Goal: Communication & Community: Answer question/provide support

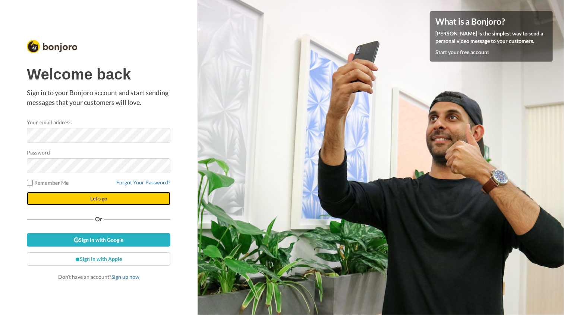
click at [135, 197] on button "Let's go" at bounding box center [98, 198] width 143 height 13
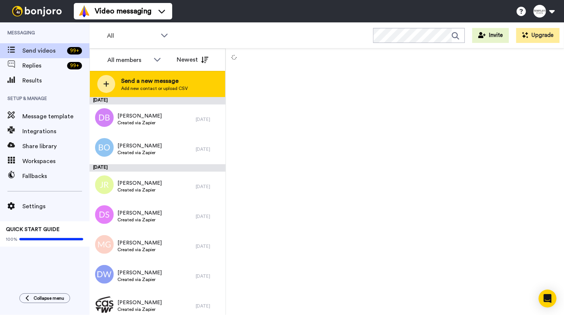
click at [155, 78] on span "Send a new message" at bounding box center [154, 80] width 67 height 9
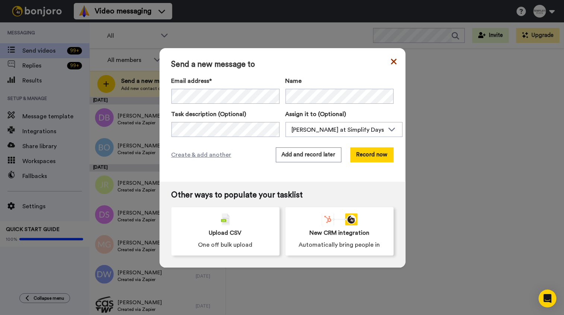
click at [391, 60] on icon at bounding box center [394, 62] width 6 height 6
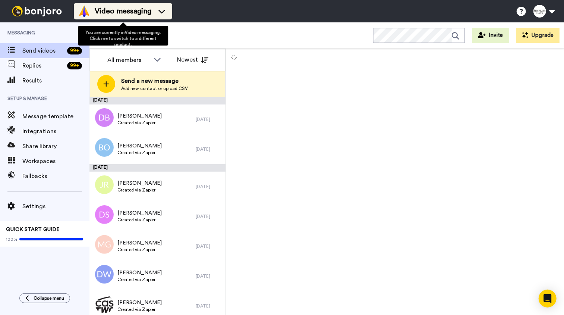
click at [131, 15] on span "Video messaging" at bounding box center [123, 11] width 57 height 10
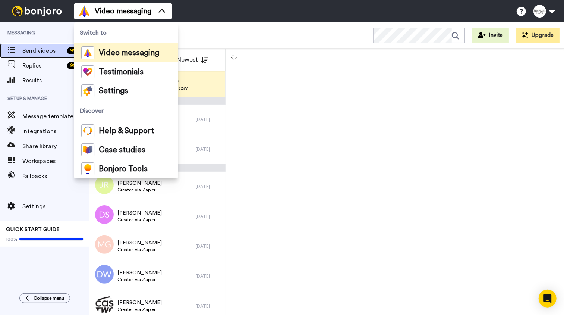
click at [47, 50] on span "Send videos" at bounding box center [43, 50] width 42 height 9
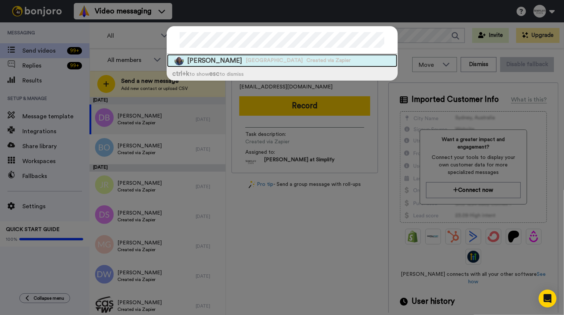
click at [303, 57] on span "Los Angeles Trade Technical College" at bounding box center [274, 60] width 57 height 7
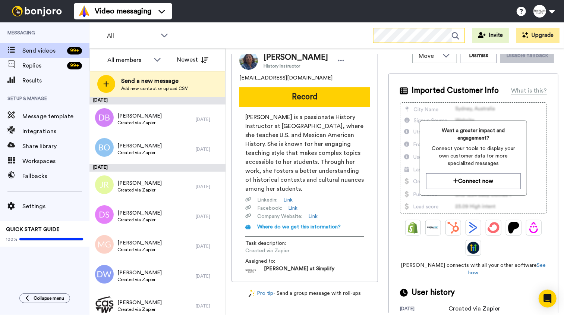
scroll to position [11, 0]
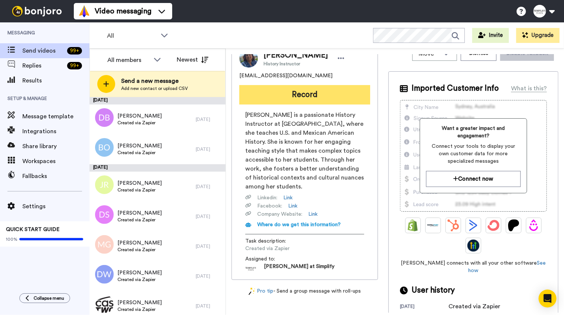
click at [307, 101] on button "Record" at bounding box center [304, 94] width 131 height 19
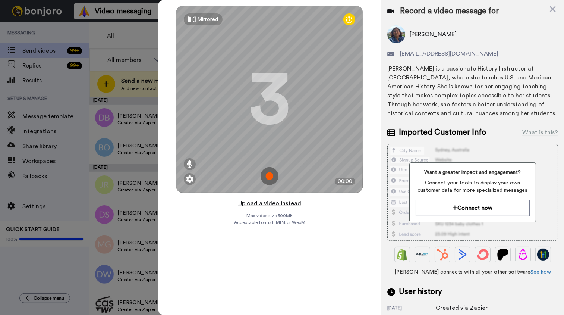
click at [288, 202] on button "Upload a video instead" at bounding box center [269, 203] width 67 height 10
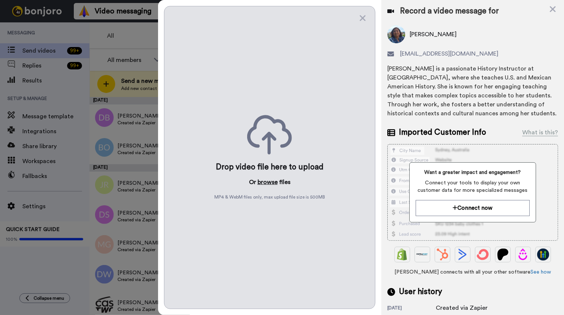
click at [266, 181] on button "browse" at bounding box center [268, 181] width 20 height 9
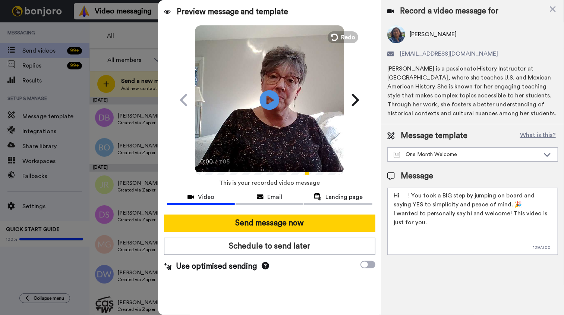
click at [272, 102] on icon at bounding box center [270, 100] width 20 height 20
click at [401, 195] on textarea "Hi ! You took a BIG step by jumping on board and saying YES to simplicity and p…" at bounding box center [472, 220] width 171 height 67
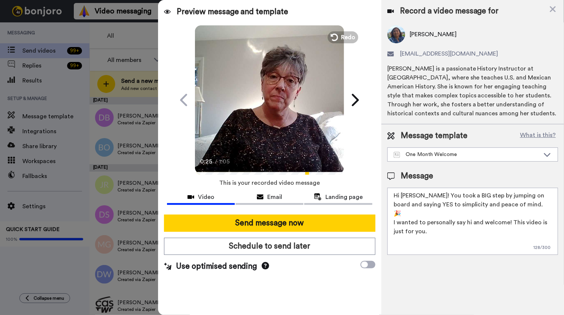
type textarea "Hi Alicia! You took a BIG step by jumping on board and saying YES to simplicity…"
click at [273, 116] on icon "Play/Pause" at bounding box center [270, 99] width 20 height 35
click at [195, 171] on div "0:25 / 1:05" at bounding box center [269, 164] width 149 height 16
click at [228, 143] on video at bounding box center [269, 98] width 149 height 149
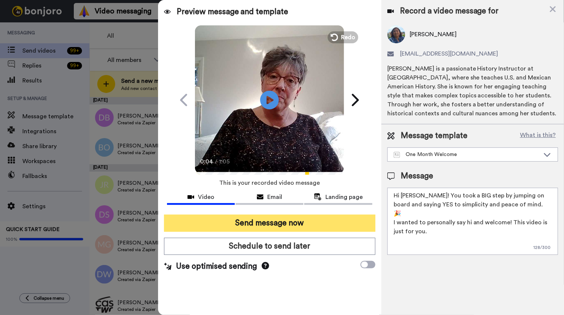
click at [289, 224] on button "Send message now" at bounding box center [269, 222] width 211 height 17
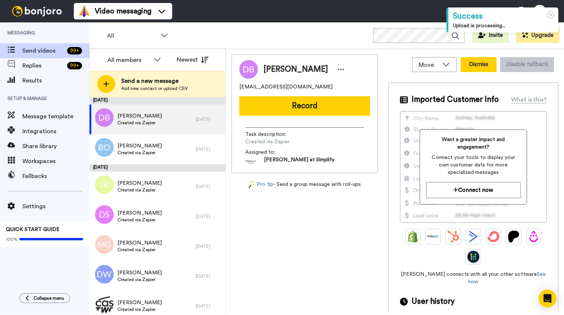
click at [485, 61] on button "Dismiss" at bounding box center [479, 64] width 36 height 15
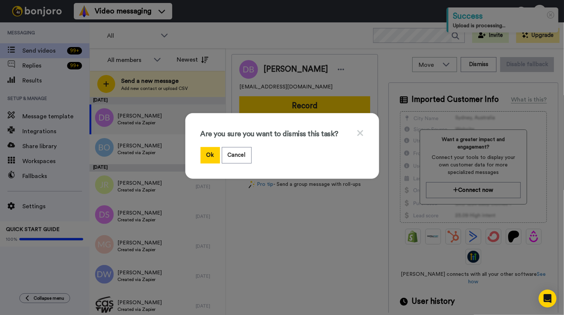
click at [357, 132] on icon at bounding box center [360, 133] width 6 height 6
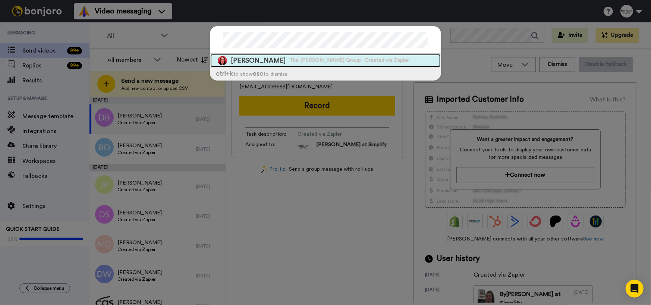
click at [364, 59] on span "Created via Zapier" at bounding box center [386, 60] width 44 height 7
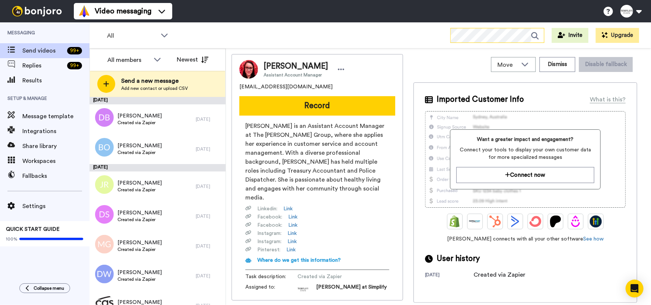
scroll to position [4, 0]
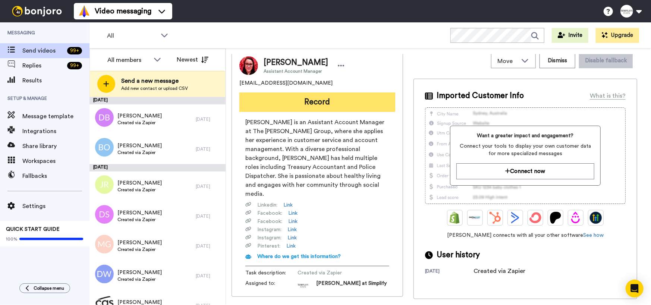
click at [306, 104] on button "Record" at bounding box center [317, 101] width 156 height 19
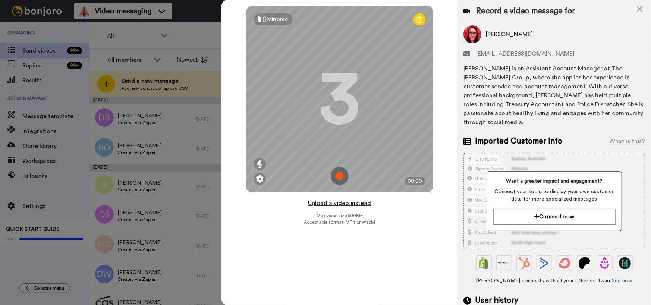
click at [353, 203] on button "Upload a video instead" at bounding box center [339, 203] width 67 height 10
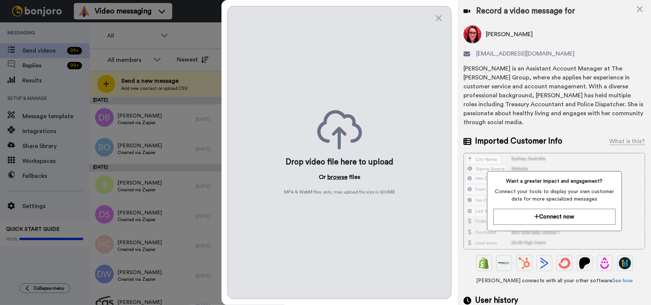
click at [339, 178] on button "browse" at bounding box center [337, 177] width 20 height 9
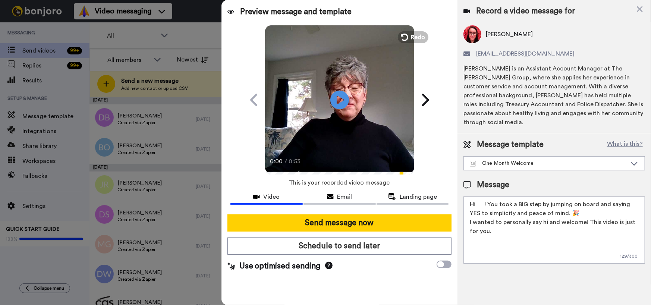
click at [477, 197] on textarea "Hi ! You took a BIG step by jumping on board and saying YES to simplicity and p…" at bounding box center [553, 229] width 181 height 67
type textarea "Hi [PERSON_NAME]! You took a BIG step by jumping on board and saying YES to sim…"
click at [345, 99] on icon at bounding box center [339, 100] width 20 height 20
click at [302, 149] on video at bounding box center [339, 98] width 149 height 149
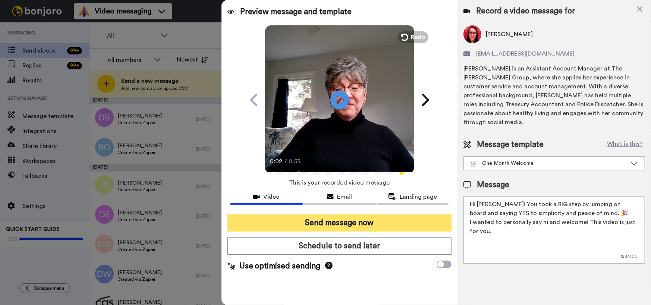
click at [364, 220] on button "Send message now" at bounding box center [339, 222] width 224 height 17
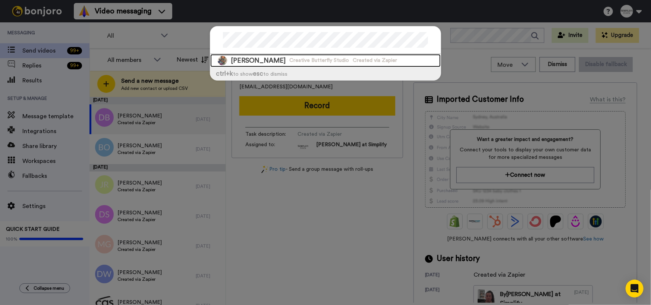
click at [294, 59] on span "Creative Butterfly Studio" at bounding box center [319, 60] width 60 height 7
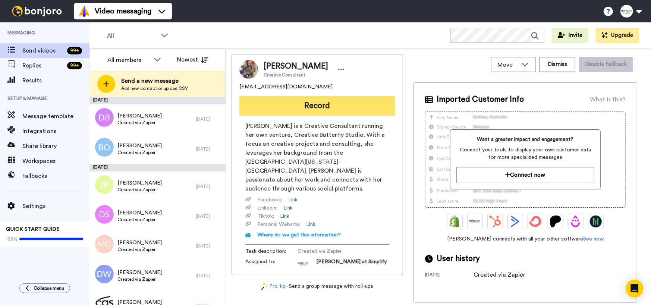
click at [307, 105] on button "Record" at bounding box center [317, 105] width 156 height 19
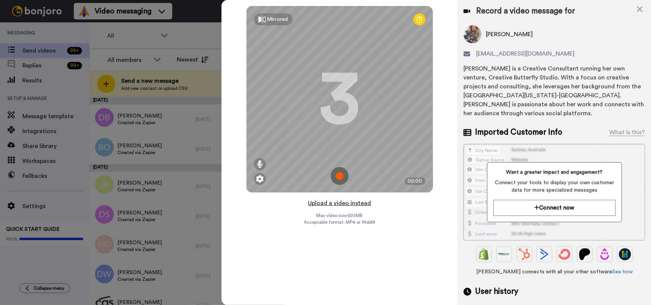
click at [339, 203] on button "Upload a video instead" at bounding box center [339, 203] width 67 height 10
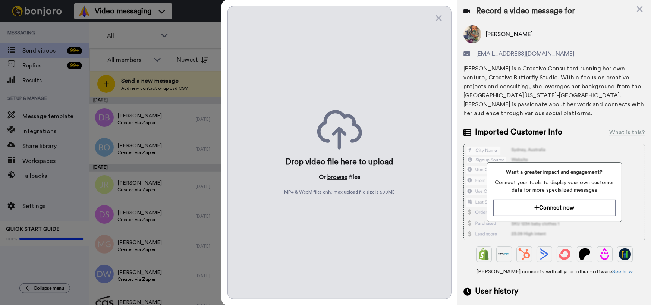
click at [334, 178] on button "browse" at bounding box center [337, 177] width 20 height 9
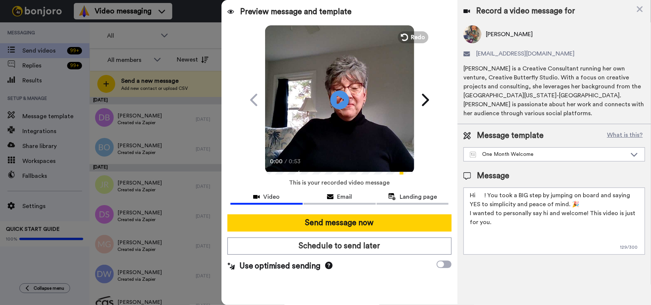
click at [476, 187] on textarea "Hi ! You took a BIG step by jumping on board and saying YES to simplicity and p…" at bounding box center [553, 220] width 181 height 67
type textarea "Hi Allison! You took a BIG step by jumping on board and saying YES to simplicit…"
click at [338, 102] on icon "Play/Pause" at bounding box center [339, 99] width 20 height 35
click at [337, 107] on icon at bounding box center [339, 100] width 20 height 20
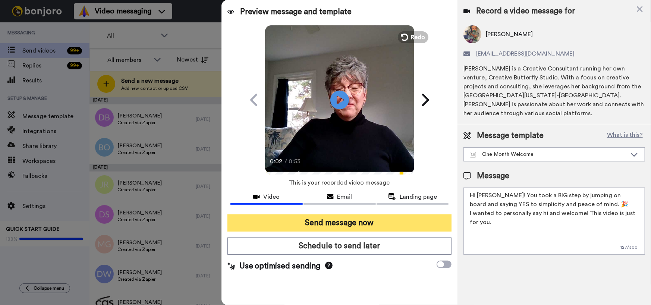
click at [348, 222] on button "Send message now" at bounding box center [339, 222] width 224 height 17
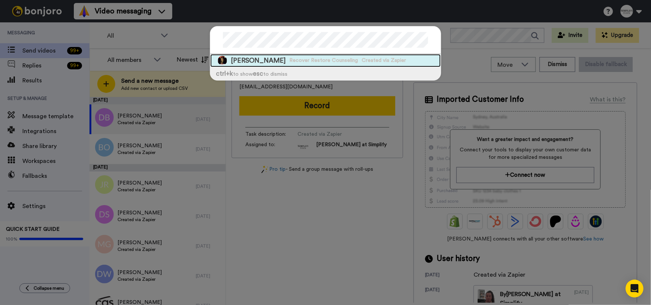
click at [274, 66] on div "[PERSON_NAME] Recover Restore Counseling Created via Zapier" at bounding box center [325, 60] width 230 height 13
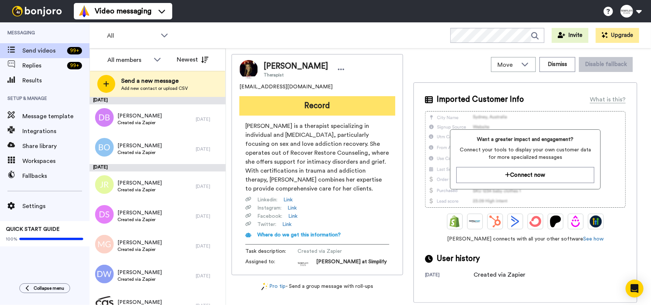
click at [335, 106] on button "Record" at bounding box center [317, 105] width 156 height 19
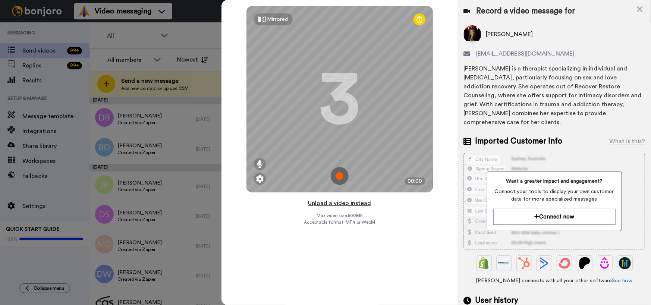
click at [352, 204] on button "Upload a video instead" at bounding box center [339, 203] width 67 height 10
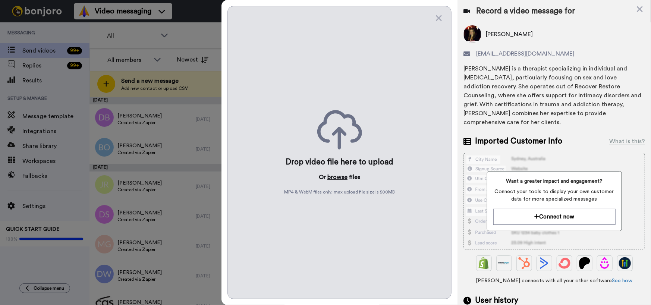
click at [342, 173] on button "browse" at bounding box center [337, 177] width 20 height 9
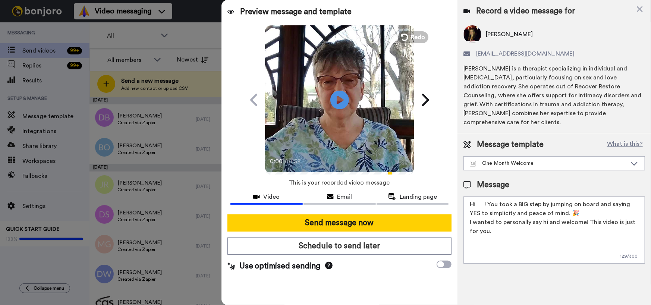
click at [477, 196] on textarea "Hi ! You took a BIG step by jumping on board and saying YES to simplicity and p…" at bounding box center [553, 229] width 181 height 67
type textarea "Hi [PERSON_NAME]! You took a BIG step by jumping on board and saying YES to sim…"
click at [336, 95] on icon at bounding box center [339, 100] width 20 height 20
click at [334, 127] on video at bounding box center [339, 98] width 149 height 149
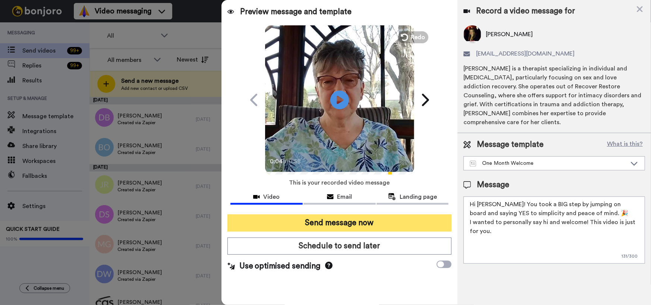
click at [395, 223] on button "Send message now" at bounding box center [339, 222] width 224 height 17
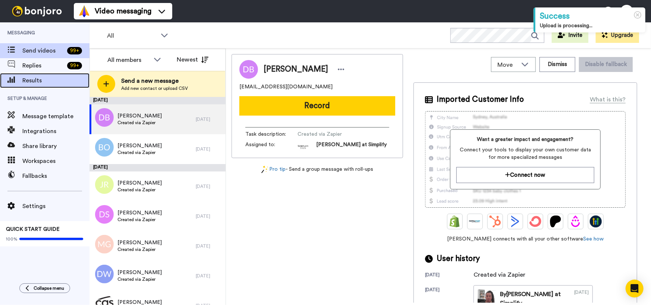
click at [35, 78] on span "Results" at bounding box center [55, 80] width 67 height 9
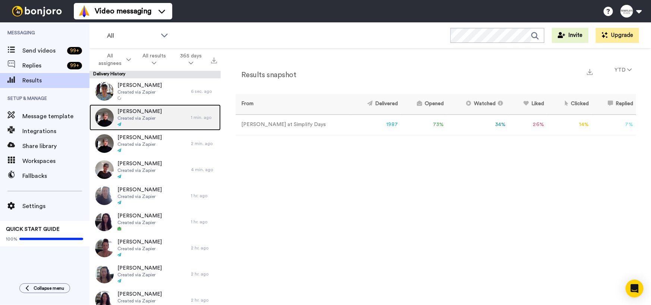
click at [139, 119] on span "Created via Zapier" at bounding box center [139, 118] width 44 height 6
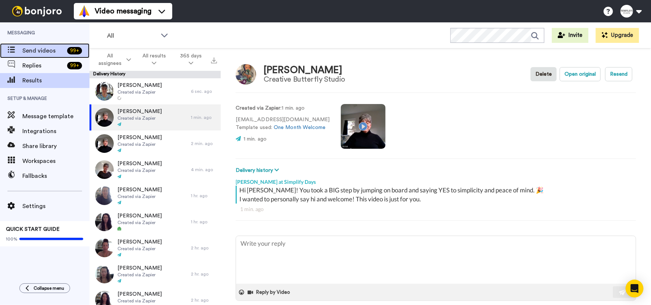
click at [41, 50] on span "Send videos" at bounding box center [43, 50] width 42 height 9
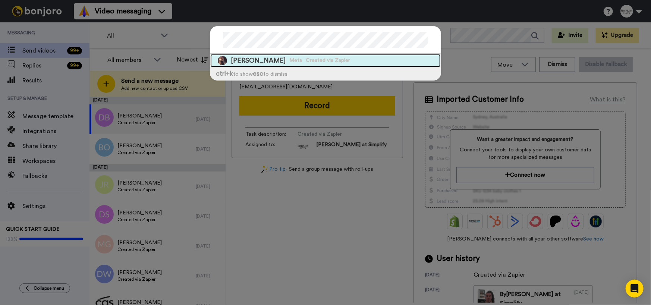
click at [372, 59] on div "[PERSON_NAME] Meta Created via Zapier" at bounding box center [325, 60] width 230 height 13
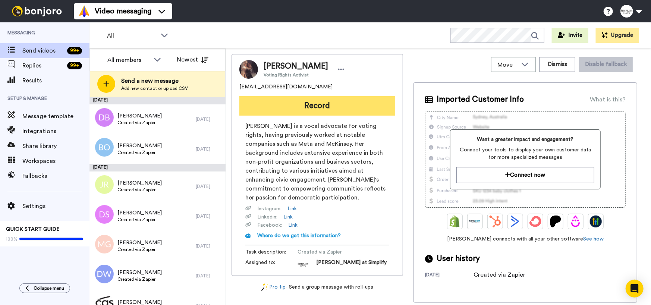
click at [325, 107] on button "Record" at bounding box center [317, 105] width 156 height 19
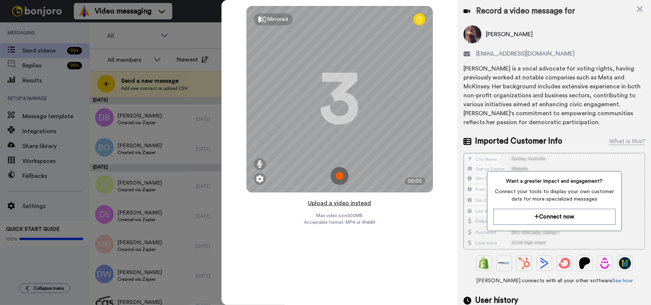
click at [331, 202] on button "Upload a video instead" at bounding box center [339, 203] width 67 height 10
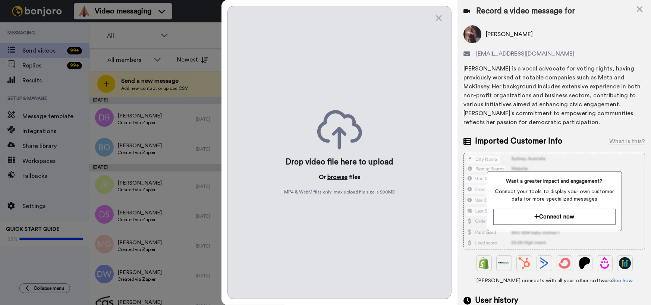
click at [340, 173] on button "browse" at bounding box center [337, 177] width 20 height 9
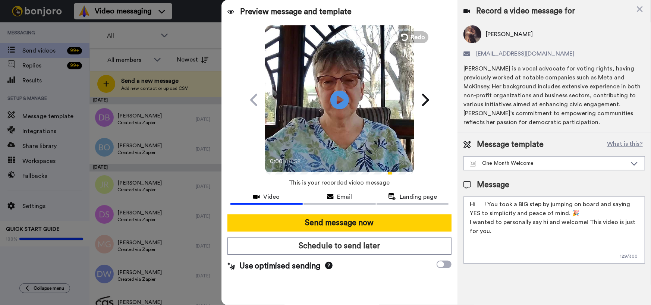
click at [477, 203] on textarea "Hi ! You took a BIG step by jumping on board and saying YES to simplicity and p…" at bounding box center [553, 229] width 181 height 67
type textarea "Hi Amy! You took a BIG step by jumping on board and saying YES to simplicity an…"
click at [335, 99] on icon at bounding box center [339, 100] width 20 height 20
click at [334, 106] on icon at bounding box center [339, 100] width 20 height 20
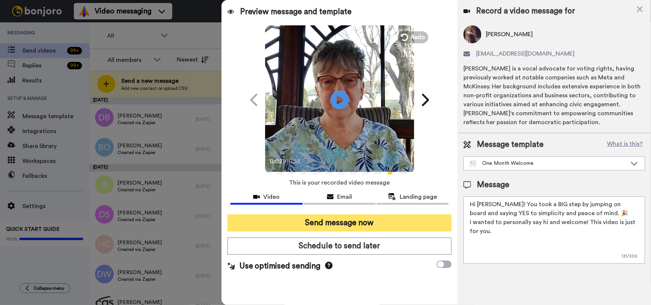
click at [332, 221] on button "Send message now" at bounding box center [339, 222] width 224 height 17
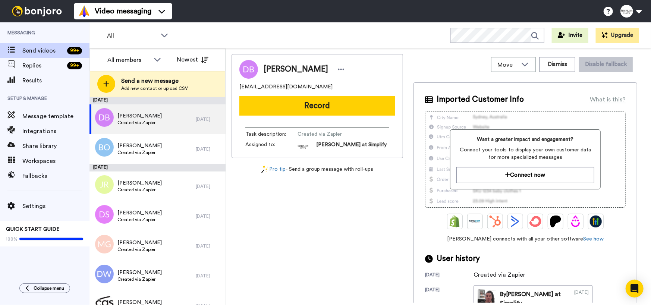
click at [505, 27] on div "All WORKSPACES View all All Default Tasks Onboarding Welcome Grads Other Grads …" at bounding box center [369, 35] width 561 height 26
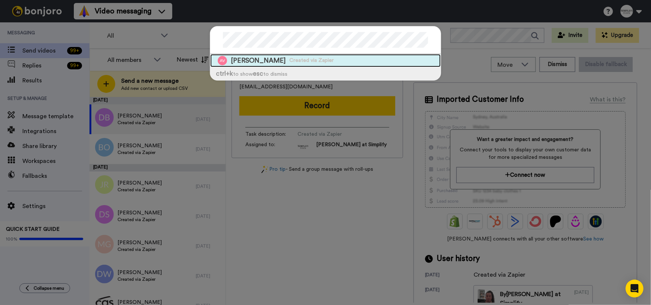
click at [276, 60] on span "[PERSON_NAME]" at bounding box center [258, 60] width 55 height 9
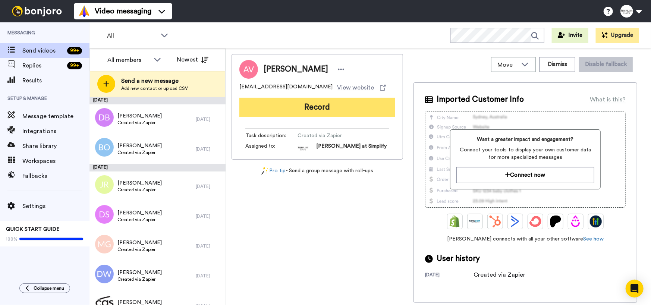
click at [337, 101] on button "Record" at bounding box center [317, 107] width 156 height 19
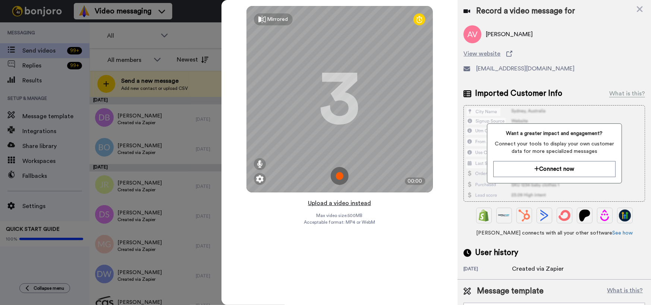
click at [350, 203] on button "Upload a video instead" at bounding box center [339, 203] width 67 height 10
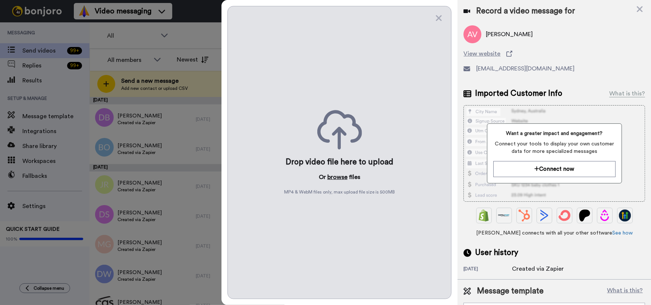
click at [332, 178] on button "browse" at bounding box center [337, 177] width 20 height 9
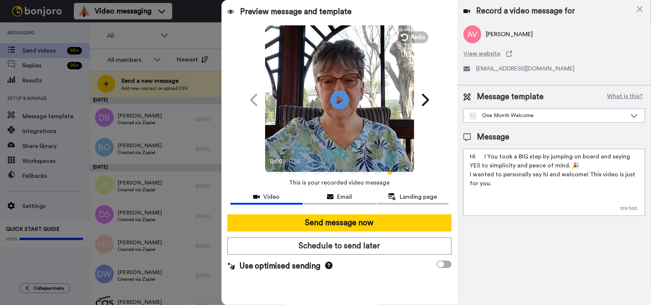
click at [477, 157] on textarea "Hi ! You took a BIG step by jumping on board and saying YES to simplicity and p…" at bounding box center [553, 182] width 181 height 67
type textarea "Hi [PERSON_NAME]! You took a BIG step by jumping on board and saying YES to sim…"
click at [343, 101] on icon at bounding box center [339, 100] width 20 height 20
click at [355, 104] on video at bounding box center [339, 98] width 149 height 149
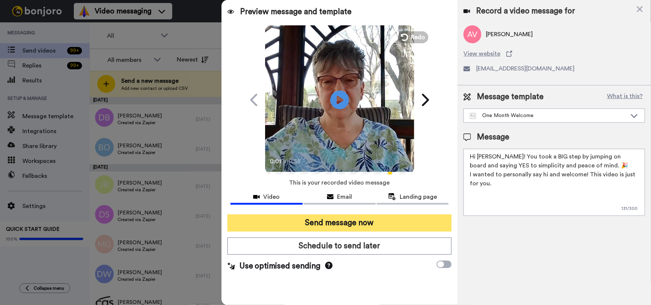
click at [360, 222] on button "Send message now" at bounding box center [339, 222] width 224 height 17
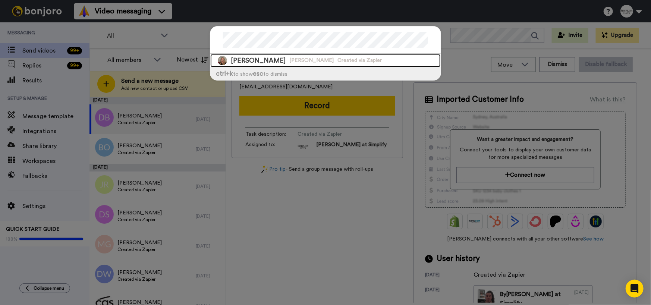
click at [334, 56] on div "Angela Barton Angela Barton Created via Zapier" at bounding box center [325, 60] width 230 height 13
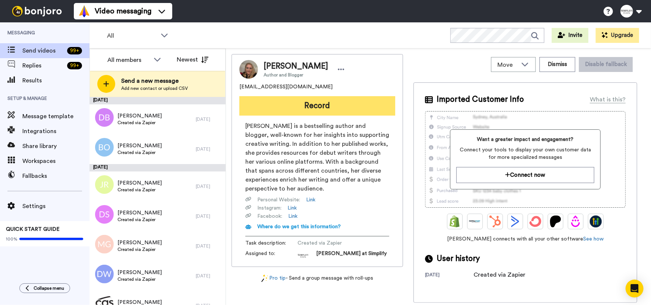
click at [334, 105] on button "Record" at bounding box center [317, 105] width 156 height 19
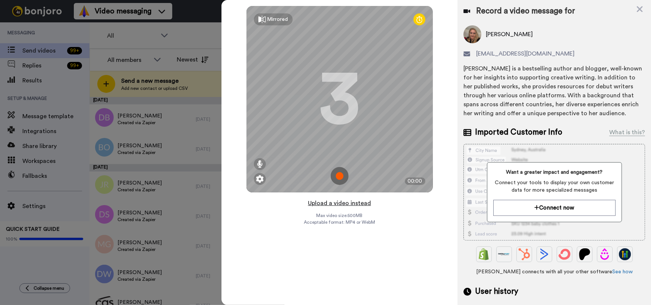
click at [361, 204] on button "Upload a video instead" at bounding box center [339, 203] width 67 height 10
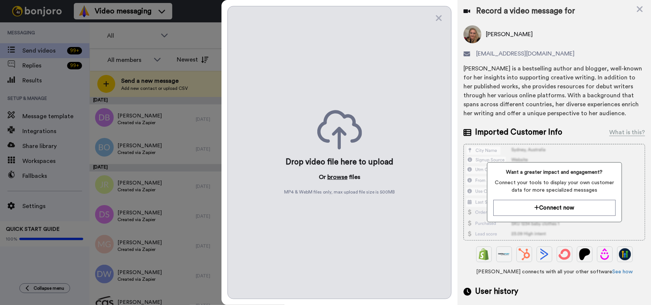
click at [335, 175] on button "browse" at bounding box center [337, 177] width 20 height 9
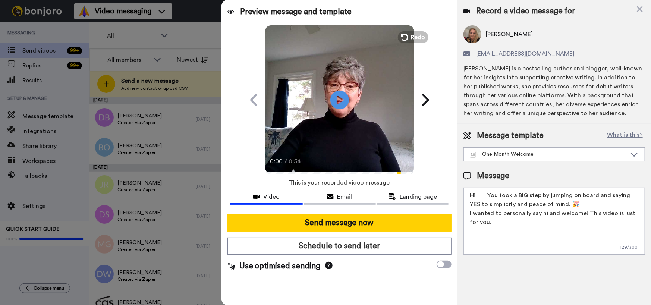
click at [477, 195] on textarea "Hi ! You took a BIG step by jumping on board and saying YES to simplicity and p…" at bounding box center [553, 220] width 181 height 67
type textarea "Hi Angela! You took a BIG step by jumping on board and saying YES to simplicity…"
click at [343, 97] on icon at bounding box center [339, 100] width 20 height 20
click at [331, 136] on video at bounding box center [339, 98] width 149 height 149
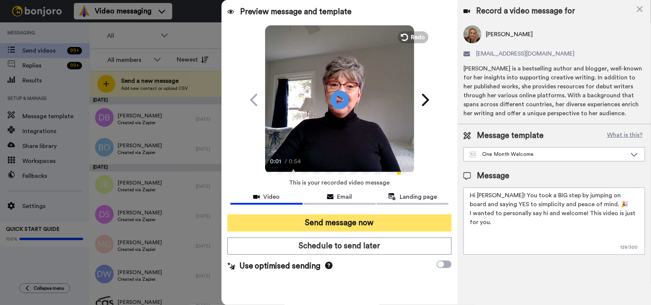
click at [342, 220] on button "Send message now" at bounding box center [339, 222] width 224 height 17
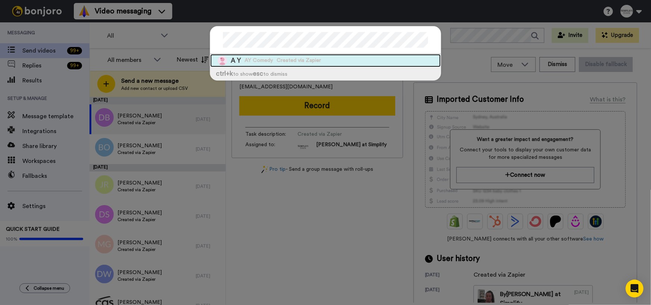
click at [261, 65] on div "A Y AY Comedy Created via Zapier" at bounding box center [325, 60] width 230 height 13
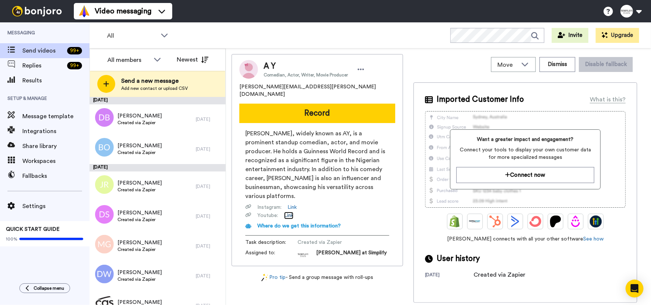
click at [290, 212] on link "Link" at bounding box center [288, 215] width 9 height 7
click at [294, 203] on link "Link" at bounding box center [291, 206] width 9 height 7
drag, startPoint x: 246, startPoint y: 123, endPoint x: 363, endPoint y: 125, distance: 117.4
click at [363, 129] on span "Richard Ayodeji Makun, widely known as AY, is a prominent standup comedian, act…" at bounding box center [317, 165] width 144 height 72
copy span "Richard Ayodeji Makun, widely known as AY"
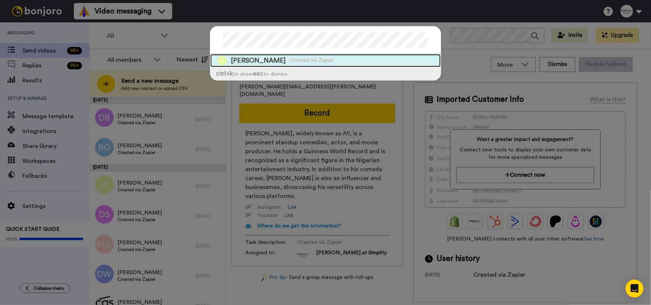
click at [289, 62] on span "Created via Zapier" at bounding box center [311, 60] width 44 height 7
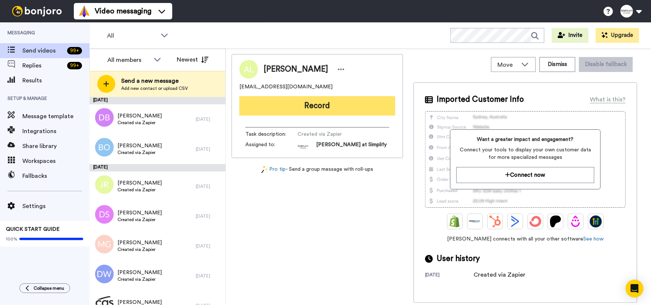
click at [345, 102] on button "Record" at bounding box center [317, 105] width 156 height 19
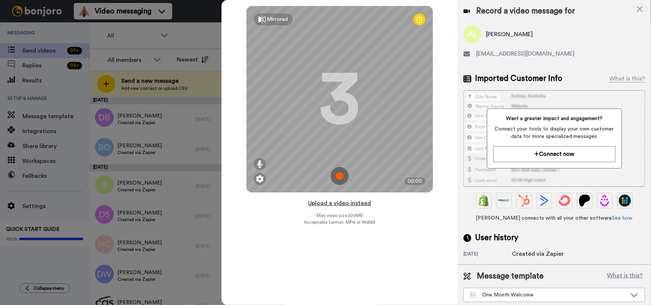
click at [345, 204] on button "Upload a video instead" at bounding box center [339, 203] width 67 height 10
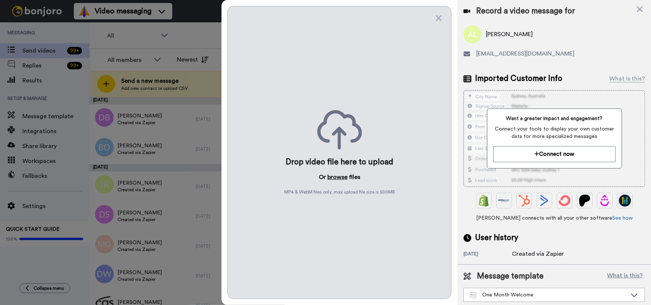
click at [341, 175] on button "browse" at bounding box center [337, 177] width 20 height 9
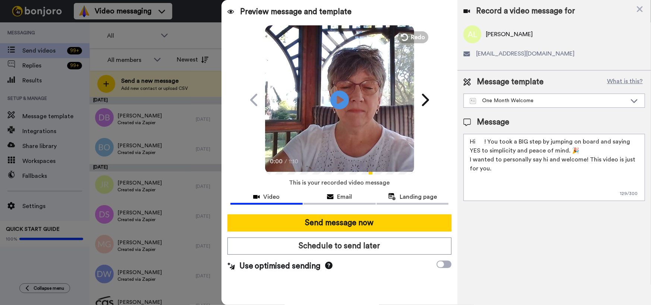
click at [477, 142] on textarea "Hi ! You took a BIG step by jumping on board and saying YES to simplicity and p…" at bounding box center [553, 167] width 181 height 67
type textarea "Hi Antoinette! You took a BIG step by jumping on board and saying YES to simpli…"
click at [338, 99] on icon "Play/Pause" at bounding box center [339, 99] width 20 height 35
click at [336, 152] on video at bounding box center [339, 98] width 149 height 149
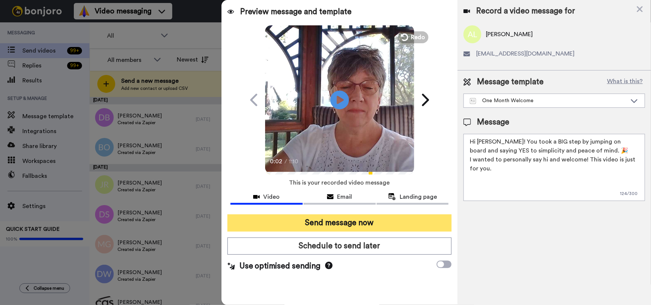
click at [350, 221] on button "Send message now" at bounding box center [339, 222] width 224 height 17
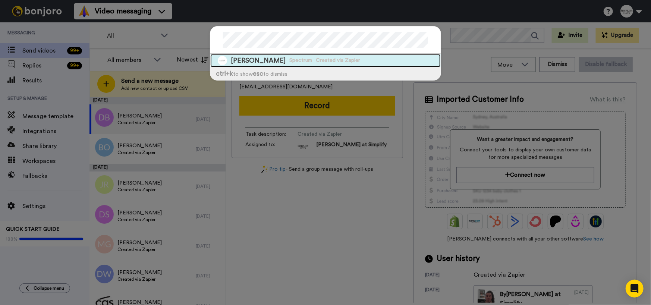
click at [289, 63] on span "Spectrum" at bounding box center [300, 60] width 23 height 7
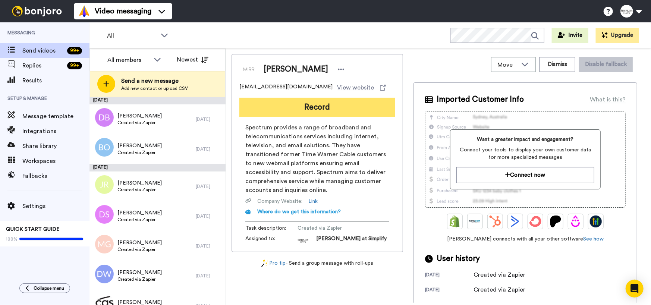
click at [346, 102] on button "Record" at bounding box center [317, 107] width 156 height 19
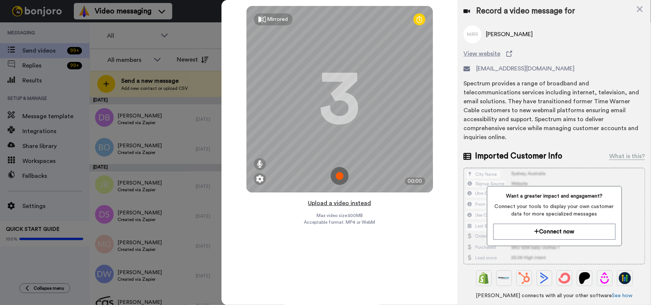
click at [350, 205] on button "Upload a video instead" at bounding box center [339, 203] width 67 height 10
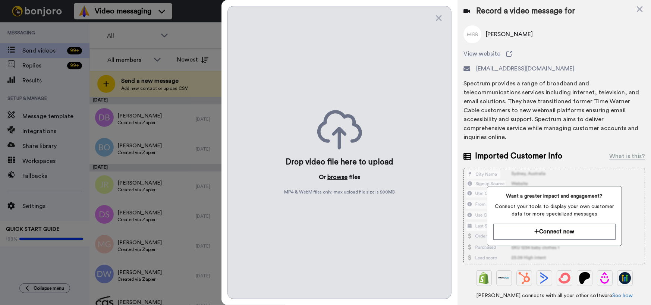
click at [338, 179] on button "browse" at bounding box center [337, 177] width 20 height 9
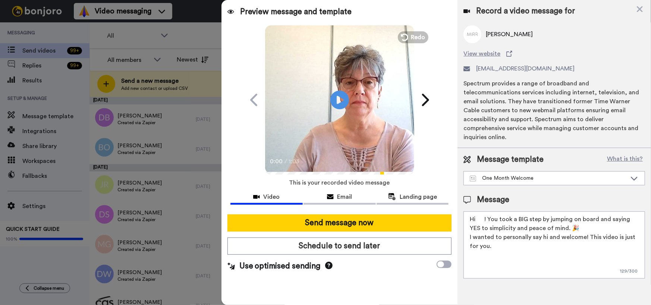
click at [477, 211] on textarea "Hi ! You took a BIG step by jumping on board and saying YES to simplicity and p…" at bounding box center [553, 244] width 181 height 67
type textarea "Hi Angie! You took a BIG step by jumping on board and saying YES to simplicity …"
click at [343, 99] on icon "Play/Pause" at bounding box center [339, 99] width 20 height 35
click at [344, 108] on icon "Play/Pause" at bounding box center [339, 99] width 20 height 35
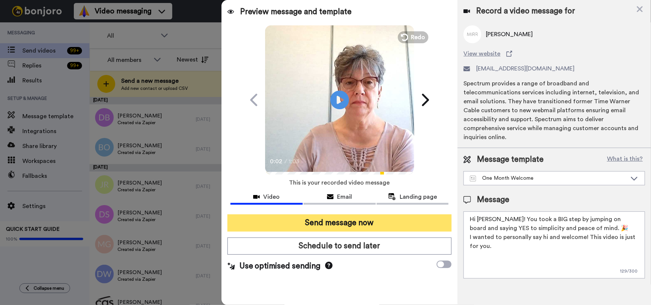
click at [348, 221] on button "Send message now" at bounding box center [339, 222] width 224 height 17
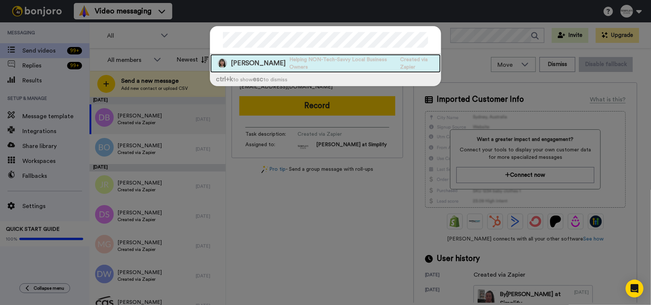
click at [269, 63] on span "[PERSON_NAME]" at bounding box center [258, 63] width 55 height 9
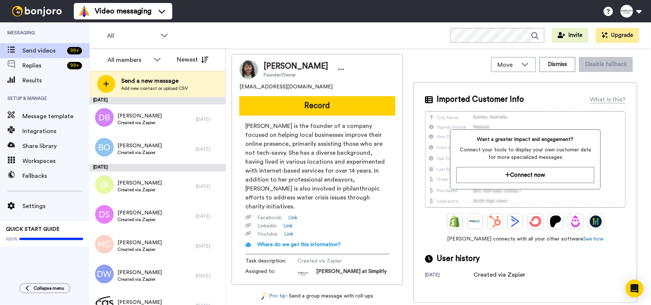
click at [294, 242] on span "Where do we get this information?" at bounding box center [298, 244] width 83 height 5
click at [305, 242] on span "Where do we get this information?" at bounding box center [298, 244] width 83 height 5
click at [291, 230] on link "Link" at bounding box center [288, 233] width 9 height 7
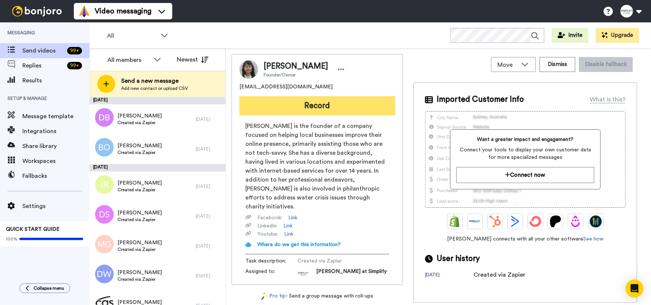
click at [309, 105] on button "Record" at bounding box center [317, 105] width 156 height 19
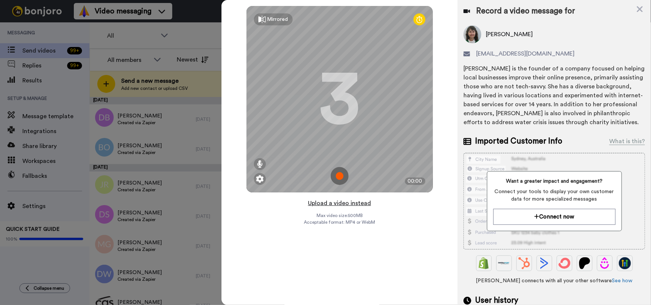
click at [341, 205] on button "Upload a video instead" at bounding box center [339, 203] width 67 height 10
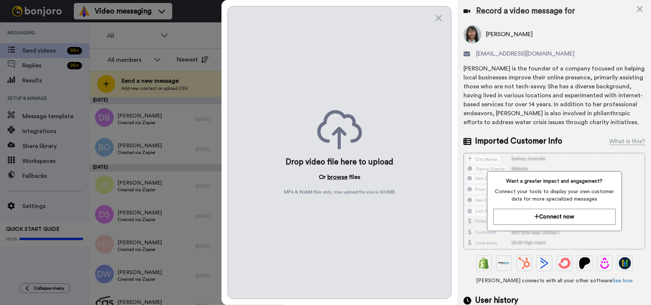
click at [341, 175] on button "browse" at bounding box center [337, 177] width 20 height 9
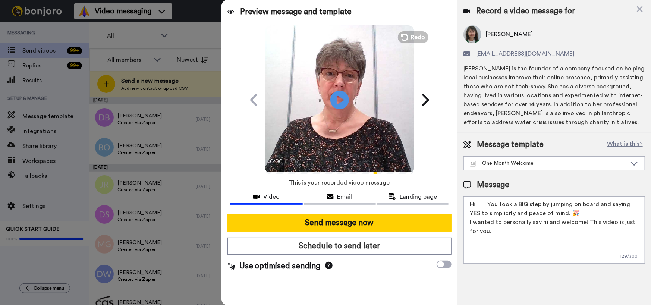
click at [479, 204] on textarea "Hi ! You took a BIG step by jumping on board and saying YES to simplicity and p…" at bounding box center [553, 229] width 181 height 67
type textarea "Hi Arline! You took a BIG step by jumping on board and saying YES to simplicity…"
click at [342, 99] on icon "Play/Pause" at bounding box center [339, 99] width 20 height 35
click at [347, 113] on icon "Play/Pause" at bounding box center [339, 99] width 20 height 35
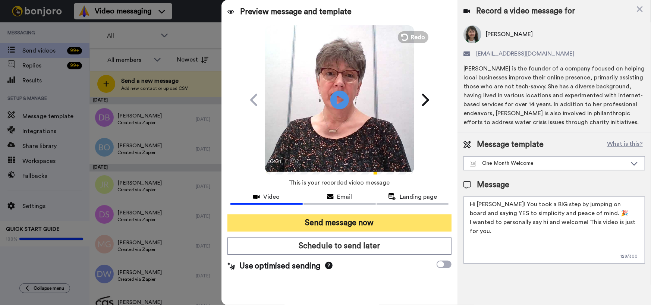
click at [348, 222] on button "Send message now" at bounding box center [339, 222] width 224 height 17
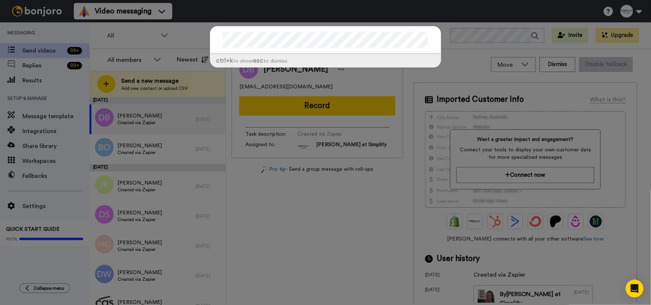
click at [202, 45] on div "ctrl +k to show esc to dismiss" at bounding box center [325, 51] width 246 height 64
click at [32, 49] on div "ctrl +k to show esc to dismiss" at bounding box center [325, 152] width 651 height 305
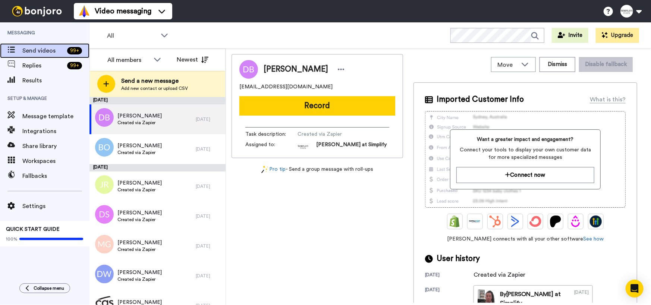
click at [32, 49] on span "Send videos" at bounding box center [43, 50] width 42 height 9
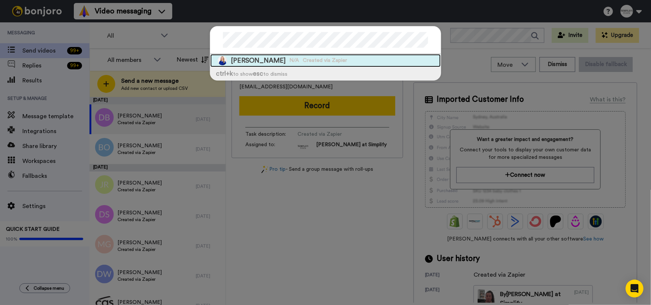
click at [303, 63] on span "Created via Zapier" at bounding box center [325, 60] width 44 height 7
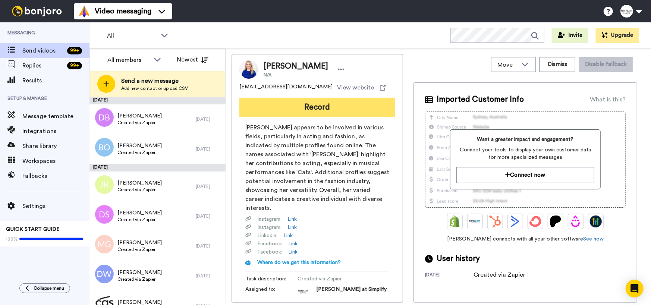
click at [319, 111] on button "Record" at bounding box center [317, 107] width 156 height 19
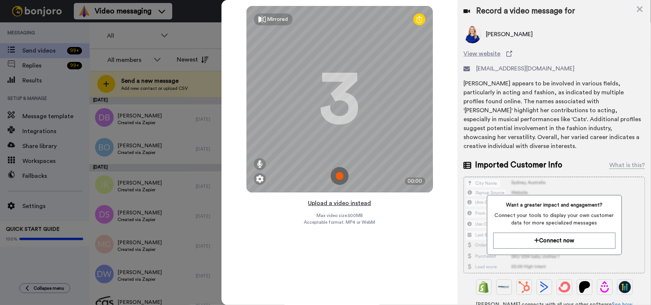
click at [337, 203] on button "Upload a video instead" at bounding box center [339, 203] width 67 height 10
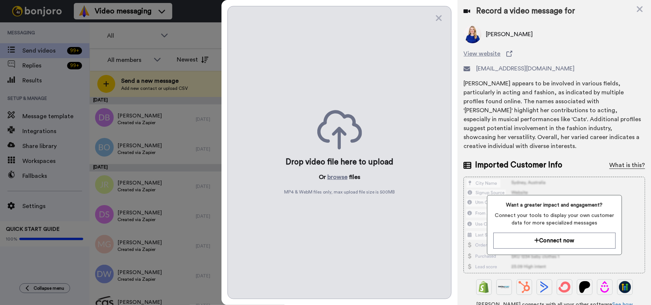
click at [616, 161] on div "What is this?" at bounding box center [627, 165] width 36 height 9
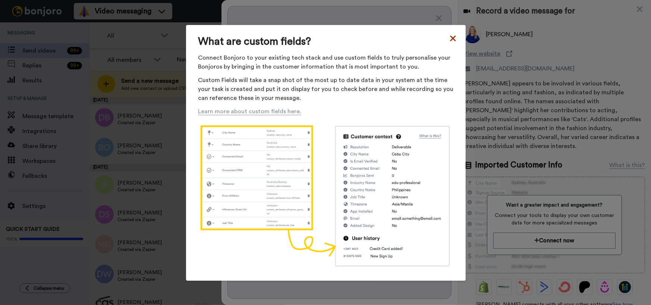
click at [450, 39] on icon at bounding box center [453, 39] width 6 height 6
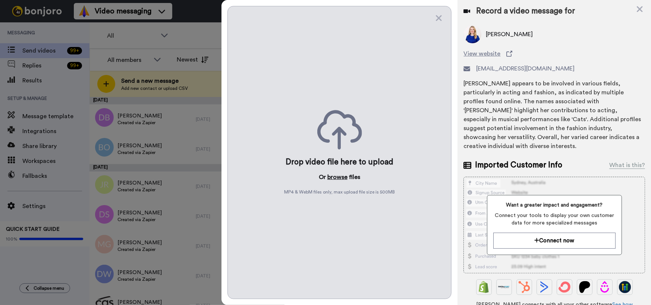
click at [331, 175] on button "browse" at bounding box center [337, 177] width 20 height 9
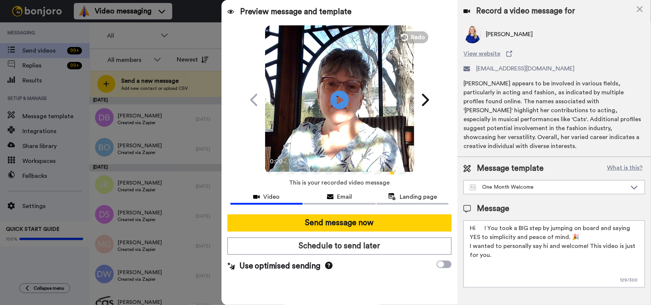
click at [477, 220] on textarea "Hi ! You took a BIG step by jumping on board and saying YES to simplicity and p…" at bounding box center [553, 253] width 181 height 67
type textarea "Hi Becci! You took a BIG step by jumping on board and saying YES to simplicity …"
click at [345, 91] on icon "Play/Pause" at bounding box center [339, 99] width 20 height 35
click at [342, 128] on video at bounding box center [339, 98] width 149 height 149
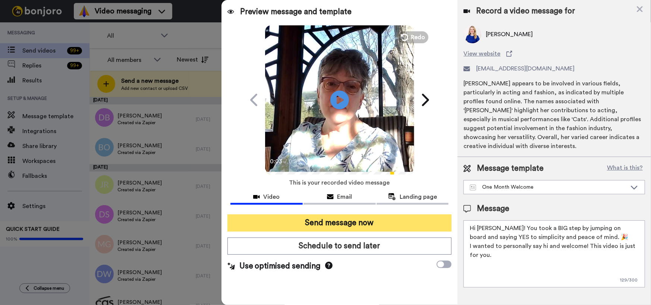
click at [325, 220] on button "Send message now" at bounding box center [339, 222] width 224 height 17
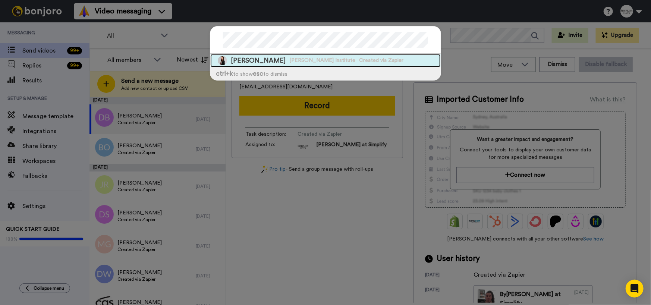
click at [323, 60] on span "[PERSON_NAME] Institute" at bounding box center [322, 60] width 66 height 7
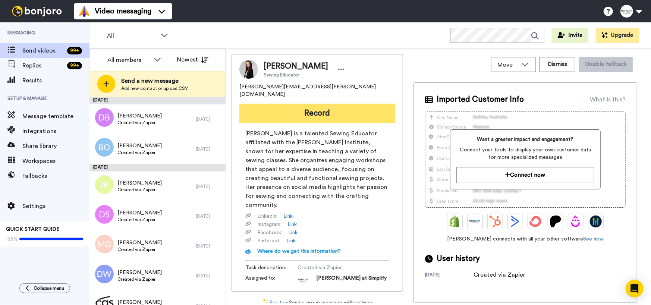
click at [314, 104] on button "Record" at bounding box center [317, 113] width 156 height 19
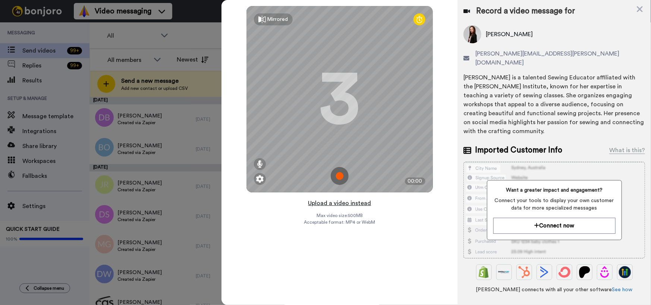
click at [353, 203] on button "Upload a video instead" at bounding box center [339, 203] width 67 height 10
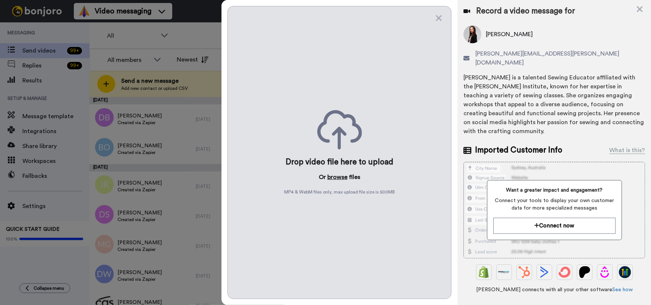
click at [338, 177] on button "browse" at bounding box center [337, 177] width 20 height 9
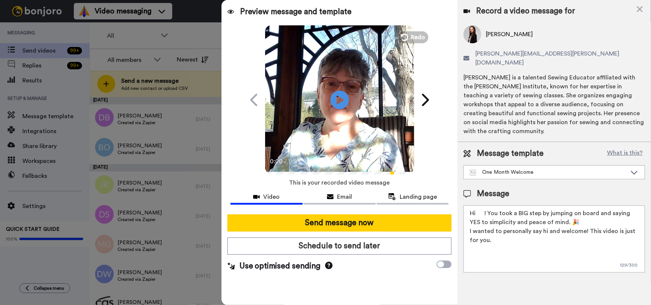
click at [479, 205] on textarea "Hi ! You took a BIG step by jumping on board and saying YES to simplicity and p…" at bounding box center [553, 238] width 181 height 67
type textarea "Hi [PERSON_NAME]! You took a BIG step by jumping on board and saying YES to sim…"
click at [341, 94] on icon at bounding box center [339, 100] width 20 height 20
click at [342, 129] on video at bounding box center [339, 98] width 149 height 149
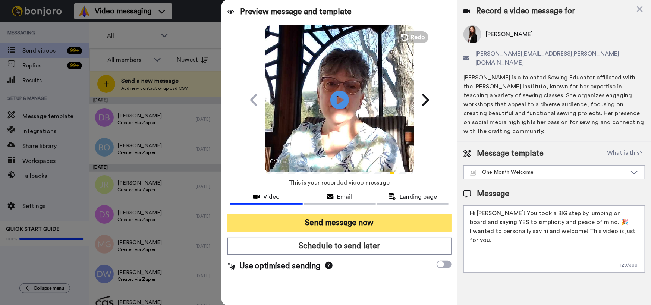
click at [341, 227] on button "Send message now" at bounding box center [339, 222] width 224 height 17
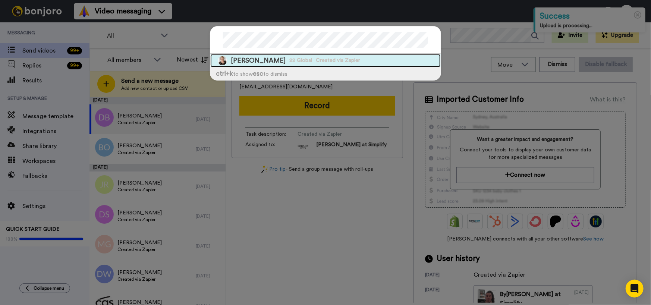
click at [264, 63] on span "[PERSON_NAME]" at bounding box center [258, 60] width 55 height 9
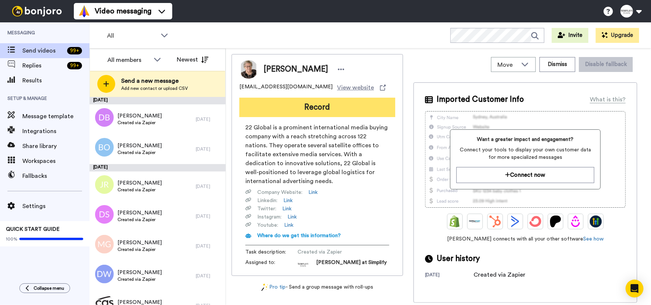
click at [331, 110] on button "Record" at bounding box center [317, 107] width 156 height 19
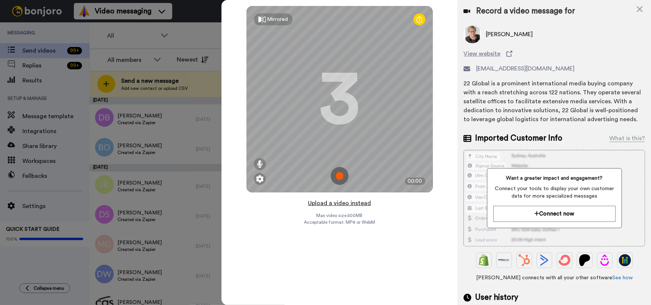
click at [350, 203] on button "Upload a video instead" at bounding box center [339, 203] width 67 height 10
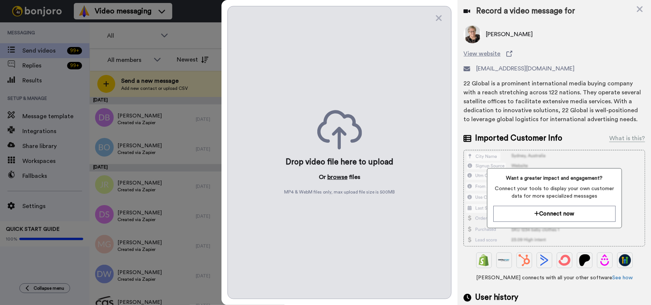
click at [344, 178] on button "browse" at bounding box center [337, 177] width 20 height 9
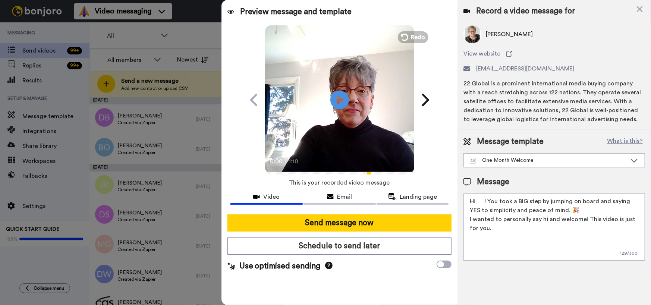
click at [477, 201] on textarea "Hi ! You took a BIG step by jumping on board and saying YES to simplicity and p…" at bounding box center [553, 226] width 181 height 67
type textarea "Hi Betty! You took a BIG step by jumping on board and saying YES to simplicity …"
click at [342, 105] on icon at bounding box center [339, 100] width 20 height 20
click at [337, 149] on video at bounding box center [339, 98] width 149 height 149
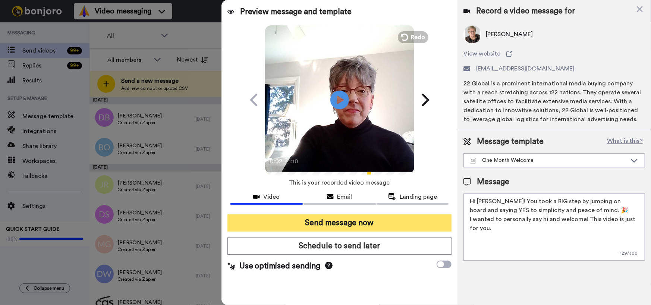
click at [363, 221] on button "Send message now" at bounding box center [339, 222] width 224 height 17
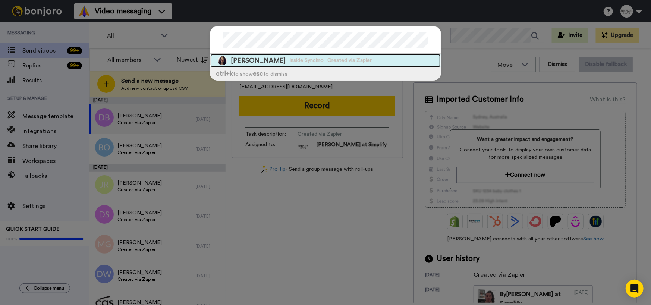
click at [289, 59] on span "Inside Synchro" at bounding box center [306, 60] width 34 height 7
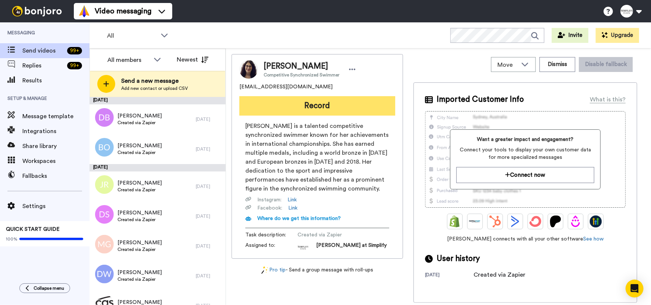
click at [310, 111] on button "Record" at bounding box center [317, 105] width 156 height 19
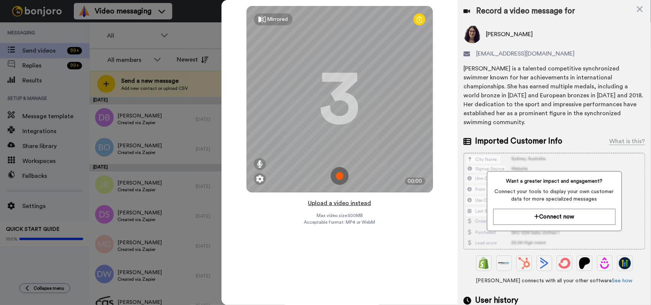
click at [345, 201] on button "Upload a video instead" at bounding box center [339, 203] width 67 height 10
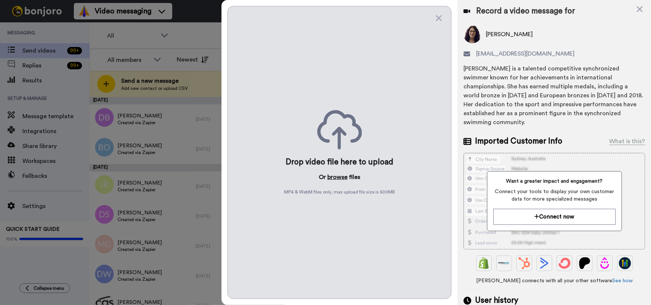
click at [346, 177] on button "browse" at bounding box center [337, 177] width 20 height 9
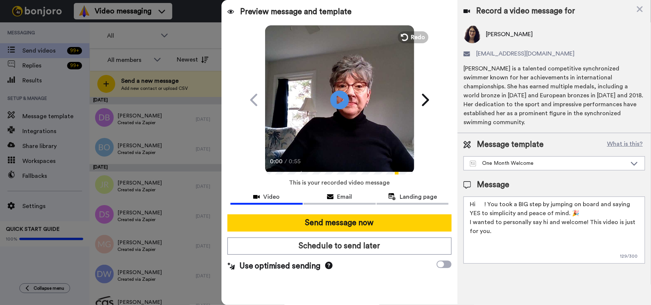
click at [476, 196] on textarea "Hi ! You took a BIG step by jumping on board and saying YES to simplicity and p…" at bounding box center [553, 229] width 181 height 67
type textarea "Hi [PERSON_NAME]! You took a BIG step by jumping on board and saying YES to sim…"
click at [344, 102] on icon at bounding box center [339, 100] width 20 height 20
click at [379, 143] on video at bounding box center [339, 98] width 149 height 149
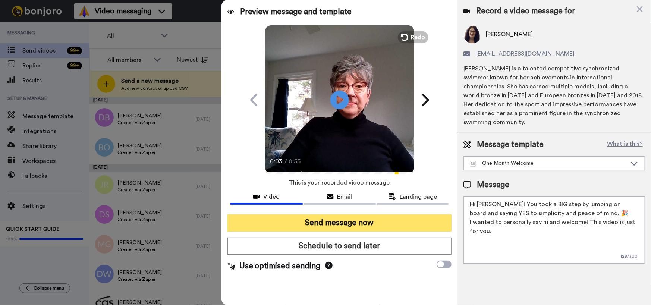
click at [328, 223] on button "Send message now" at bounding box center [339, 222] width 224 height 17
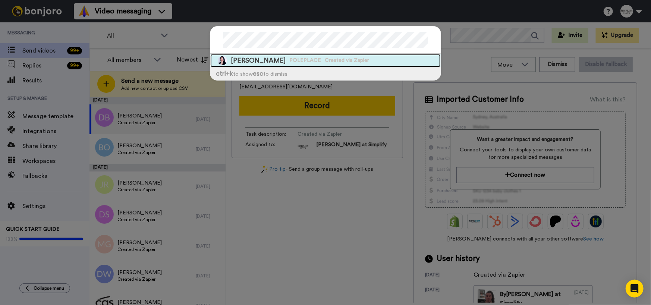
click at [338, 63] on span "Created via Zapier" at bounding box center [347, 60] width 44 height 7
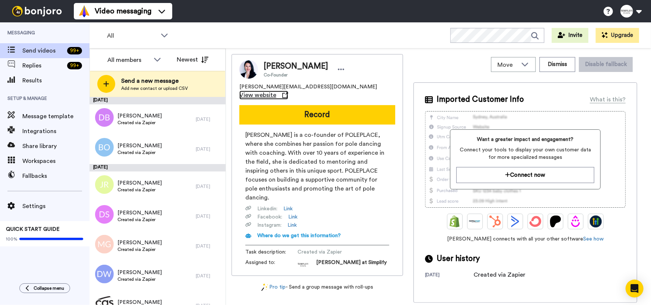
click at [276, 91] on span "View website" at bounding box center [257, 95] width 37 height 9
click at [294, 213] on link "Link" at bounding box center [292, 216] width 9 height 7
click at [295, 221] on link "Link" at bounding box center [291, 224] width 9 height 7
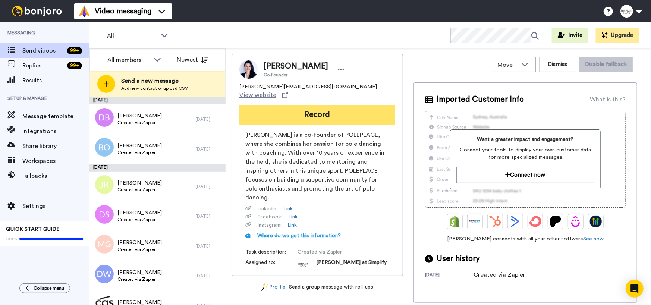
click at [332, 105] on button "Record" at bounding box center [317, 114] width 156 height 19
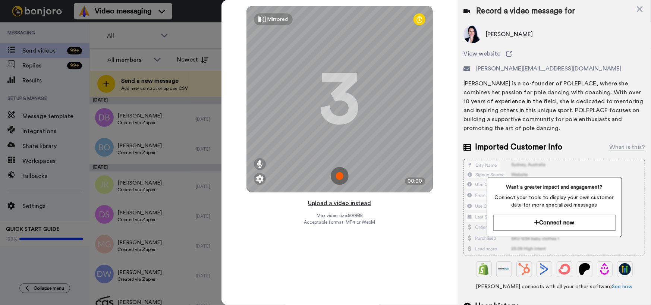
click at [342, 203] on button "Upload a video instead" at bounding box center [339, 203] width 67 height 10
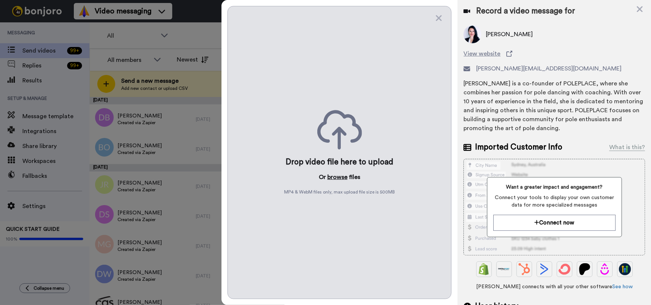
click at [344, 177] on button "browse" at bounding box center [337, 177] width 20 height 9
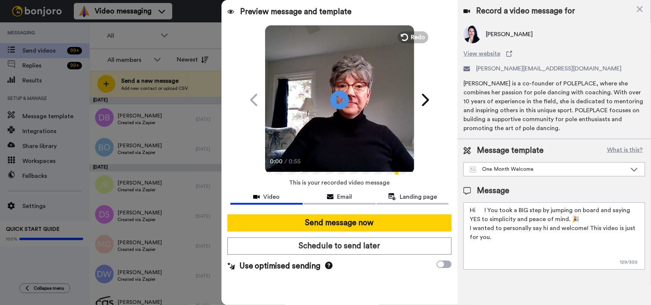
click at [477, 210] on textarea "Hi ! You took a BIG step by jumping on board and saying YES to simplicity and p…" at bounding box center [553, 235] width 181 height 67
type textarea "Hi Carmen! You took a BIG step by jumping on board and saying YES to simplicity…"
click at [341, 100] on icon "Play/Pause" at bounding box center [339, 99] width 20 height 35
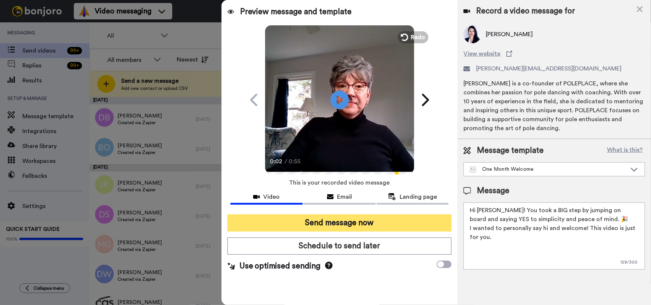
click at [360, 228] on button "Send message now" at bounding box center [339, 222] width 224 height 17
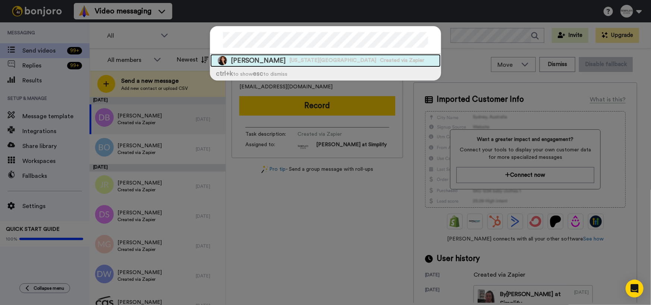
click at [299, 59] on span "[US_STATE][GEOGRAPHIC_DATA]" at bounding box center [332, 60] width 87 height 7
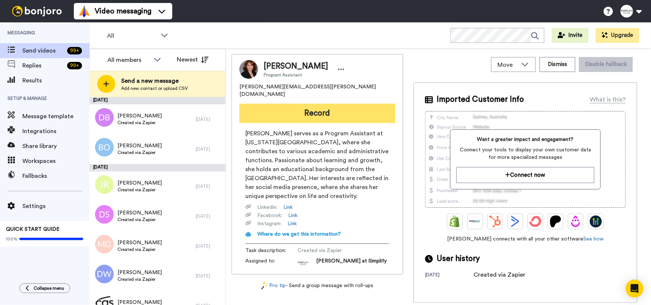
click at [327, 109] on button "Record" at bounding box center [317, 113] width 156 height 19
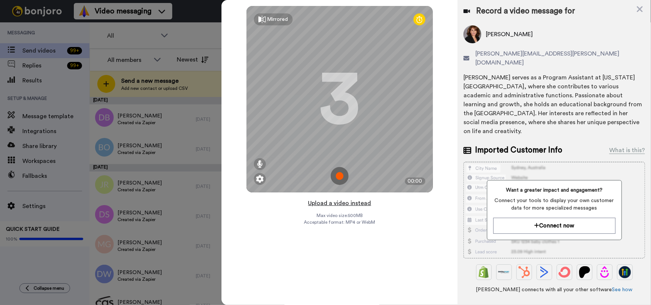
click at [350, 202] on button "Upload a video instead" at bounding box center [339, 203] width 67 height 10
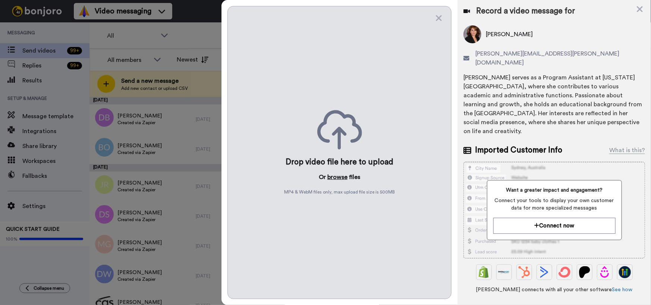
click at [342, 177] on button "browse" at bounding box center [337, 177] width 20 height 9
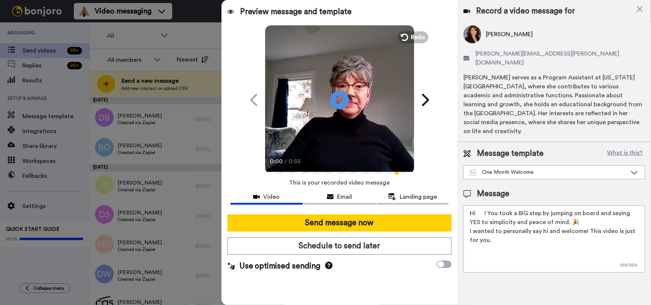
click at [477, 205] on textarea "Hi ! You took a BIG step by jumping on board and saying YES to simplicity and p…" at bounding box center [553, 238] width 181 height 67
type textarea "Hi [PERSON_NAME]! You took a BIG step by jumping on board and saying YES to sim…"
click at [335, 97] on icon at bounding box center [339, 100] width 20 height 20
click at [331, 122] on video at bounding box center [339, 98] width 149 height 149
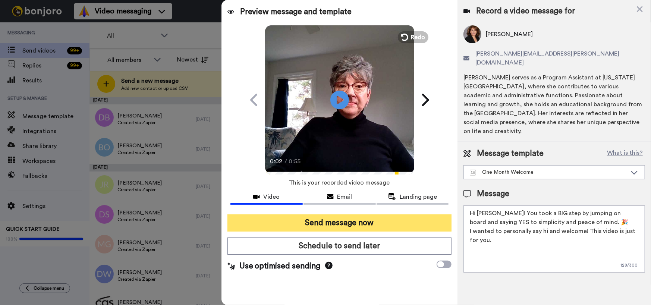
click at [372, 224] on button "Send message now" at bounding box center [339, 222] width 224 height 17
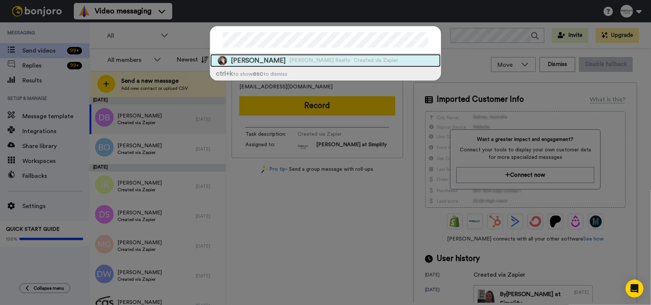
click at [316, 54] on div "[PERSON_NAME] Realty Created via Zapier" at bounding box center [325, 60] width 230 height 13
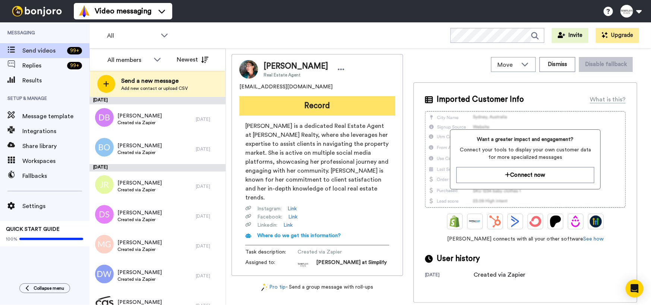
click at [303, 110] on button "Record" at bounding box center [317, 105] width 156 height 19
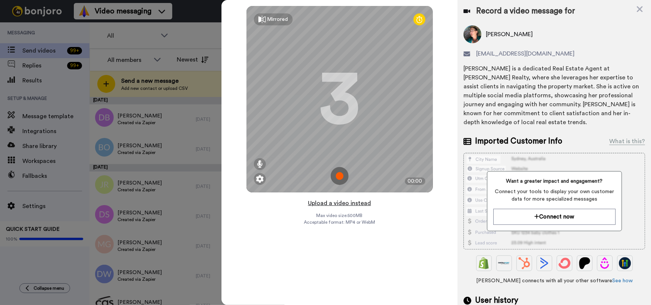
click at [345, 203] on button "Upload a video instead" at bounding box center [339, 203] width 67 height 10
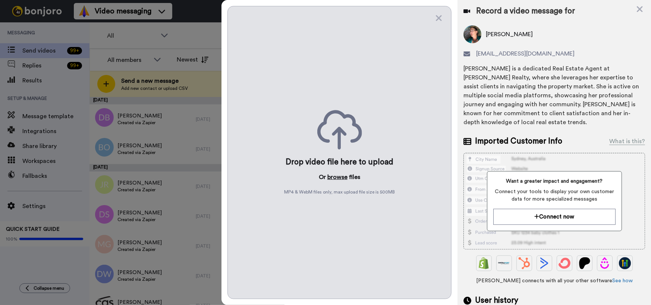
click at [339, 177] on button "browse" at bounding box center [337, 177] width 20 height 9
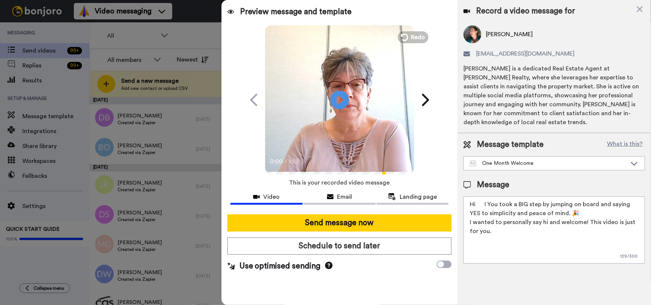
drag, startPoint x: 476, startPoint y: 196, endPoint x: 485, endPoint y: 203, distance: 11.1
click at [477, 197] on textarea "Hi ! You took a BIG step by jumping on board and saying YES to simplicity and p…" at bounding box center [553, 229] width 181 height 67
type textarea "Hi [PERSON_NAME]! You took a BIG step by jumping on board and saying YES to sim…"
click at [343, 96] on icon at bounding box center [339, 100] width 20 height 20
click at [339, 116] on icon "Play/Pause" at bounding box center [339, 99] width 20 height 35
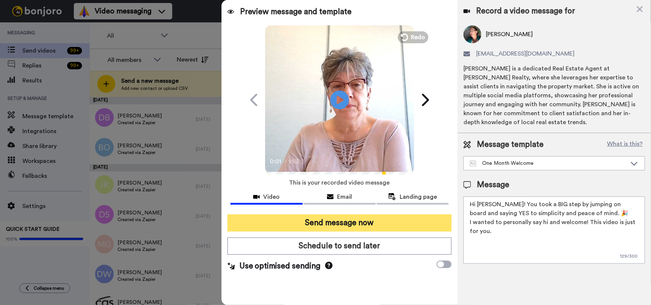
click at [334, 222] on button "Send message now" at bounding box center [339, 222] width 224 height 17
